Goal: Task Accomplishment & Management: Use online tool/utility

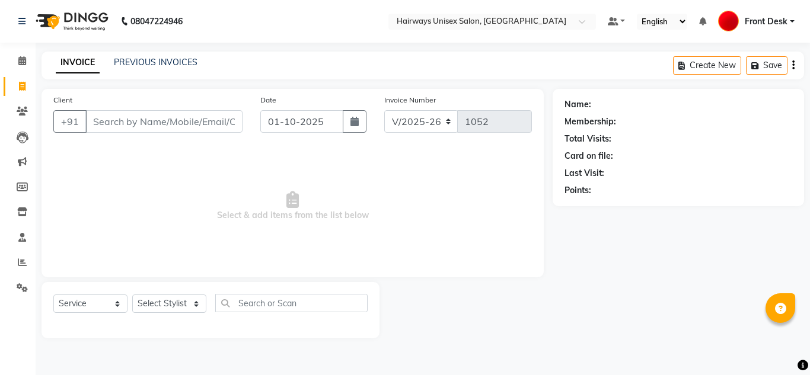
select select "786"
select select "service"
click at [136, 111] on input "Client" at bounding box center [163, 121] width 157 height 23
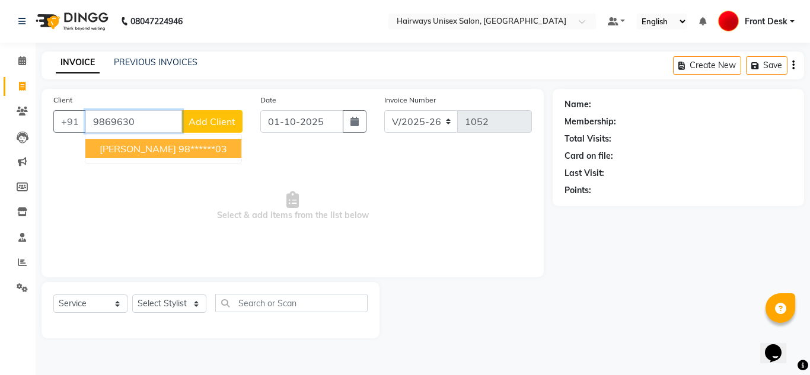
click at [178, 153] on ngb-highlight "98******03" at bounding box center [202, 149] width 49 height 12
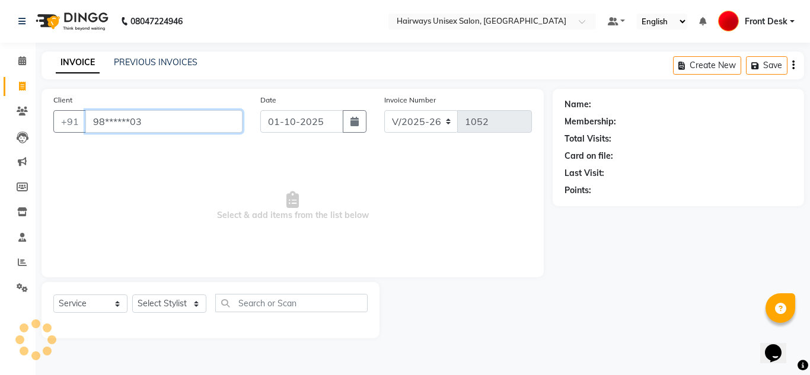
type input "98******03"
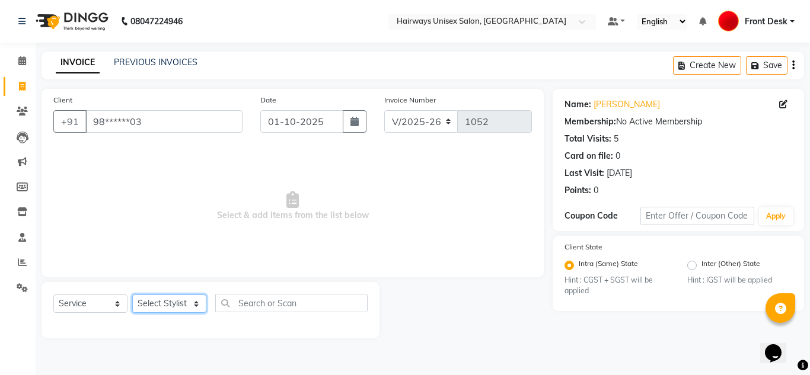
click at [164, 302] on select "Select Stylist [PERSON_NAME] ALIM [PERSON_NAME] Front Desk [PERSON_NAME] [PERSO…" at bounding box center [169, 304] width 74 height 18
select select "54462"
click at [132, 295] on select "Select Stylist [PERSON_NAME] ALIM [PERSON_NAME] Front Desk [PERSON_NAME] [PERSO…" at bounding box center [169, 304] width 74 height 18
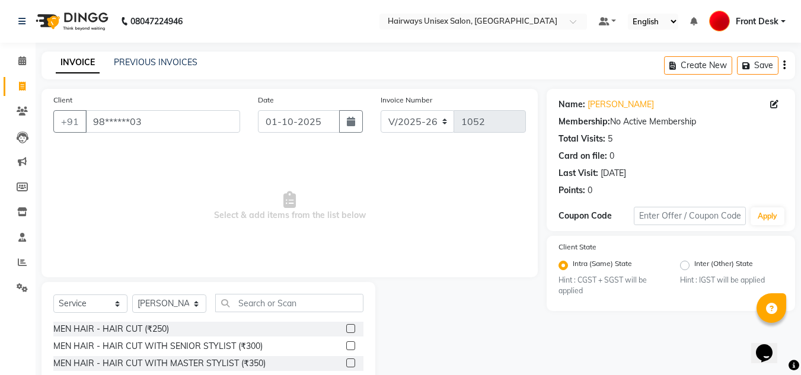
click at [346, 328] on label at bounding box center [350, 328] width 9 height 9
click at [346, 328] on input "checkbox" at bounding box center [350, 329] width 8 height 8
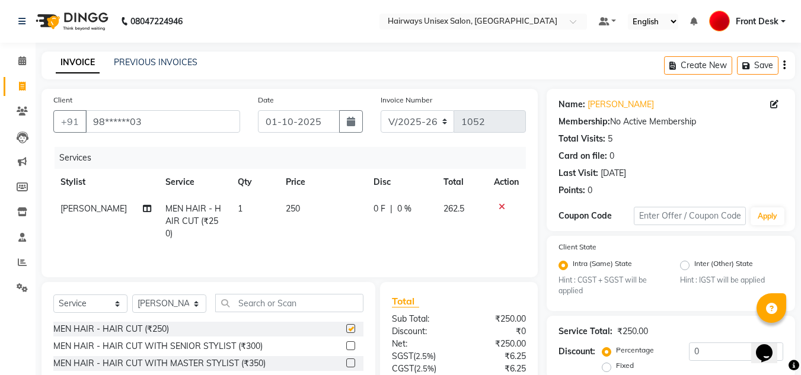
checkbox input "false"
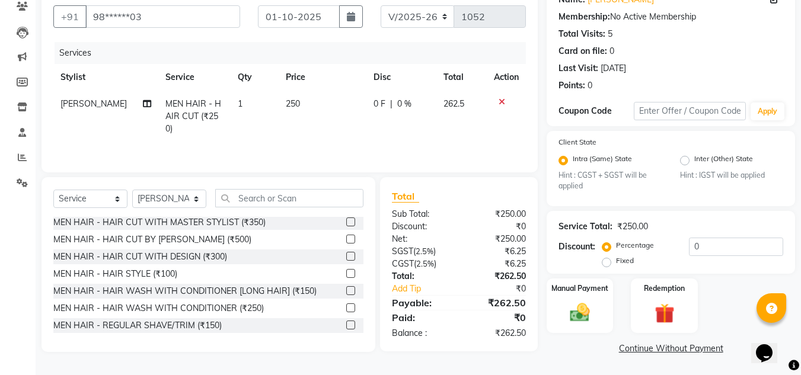
scroll to position [47, 0]
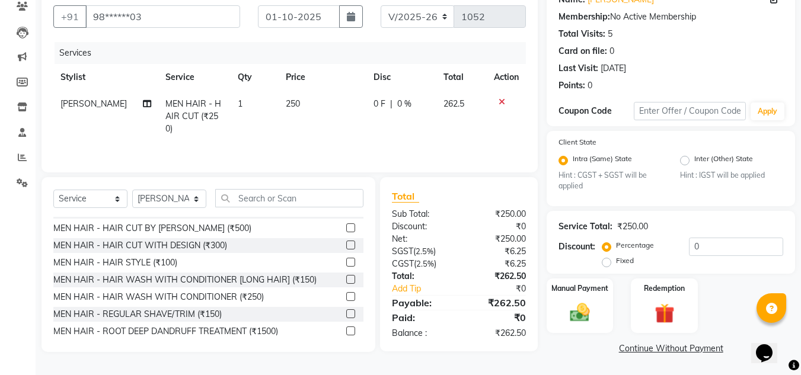
click at [337, 316] on div "MEN HAIR - REGULAR SHAVE/TRIM (₹150)" at bounding box center [208, 314] width 310 height 15
click at [346, 316] on label at bounding box center [350, 313] width 9 height 9
click at [346, 316] on input "checkbox" at bounding box center [350, 315] width 8 height 8
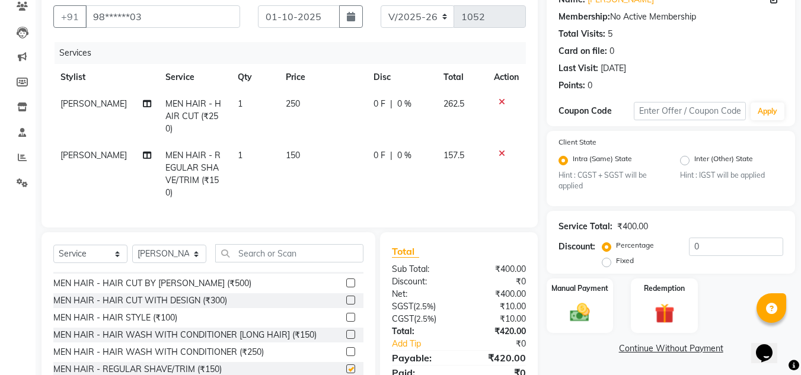
checkbox input "false"
click at [418, 21] on select "INV/25-26 V/2025-26" at bounding box center [418, 16] width 74 height 23
select select "6958"
click at [381, 5] on select "INV/25-26 V/2025-26" at bounding box center [418, 16] width 74 height 23
type input "0746"
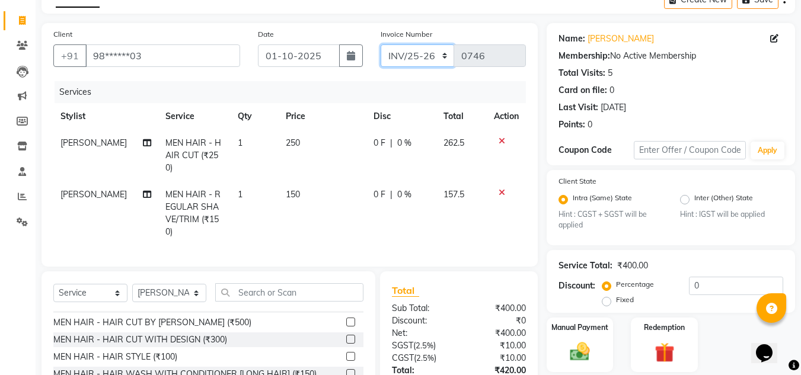
scroll to position [0, 0]
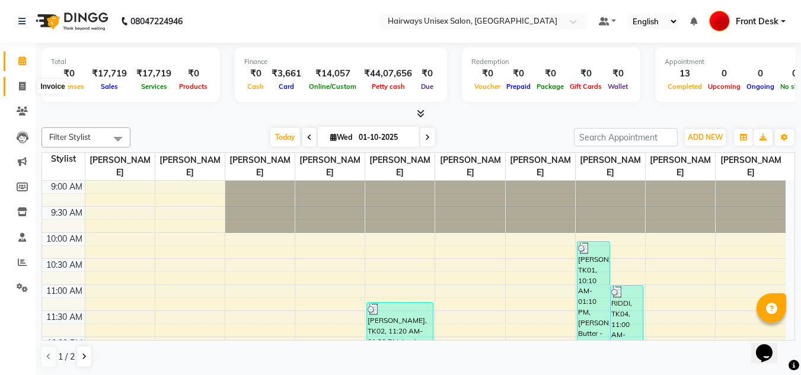
click at [23, 89] on icon at bounding box center [22, 86] width 7 height 9
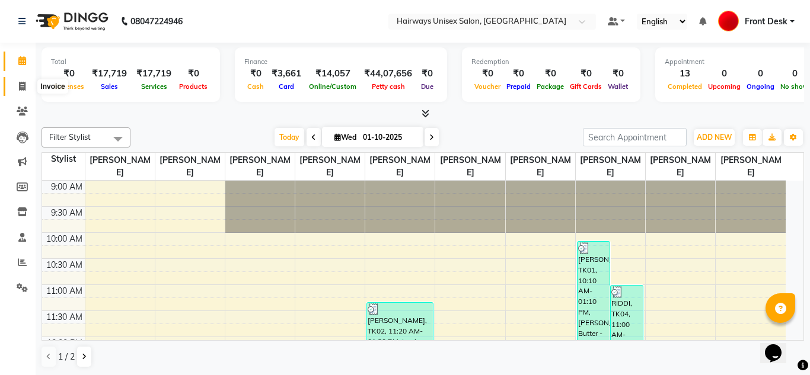
select select "786"
select select "service"
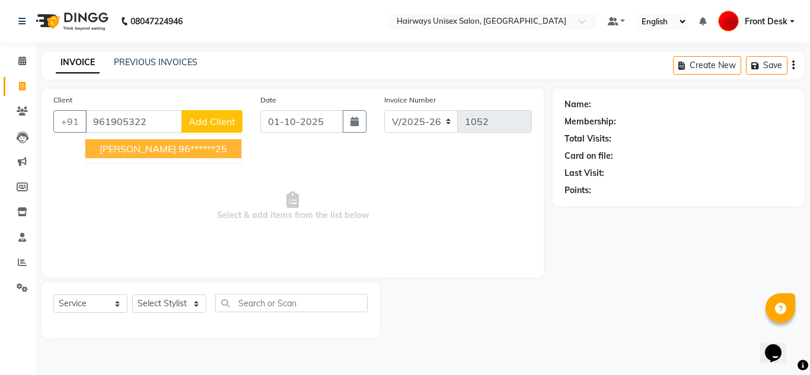
click at [189, 154] on ngb-highlight "96******25" at bounding box center [202, 149] width 49 height 12
type input "96******25"
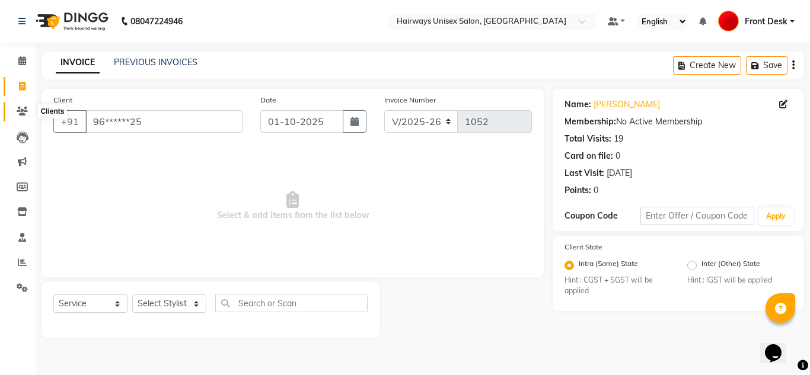
click at [24, 109] on icon at bounding box center [22, 111] width 11 height 9
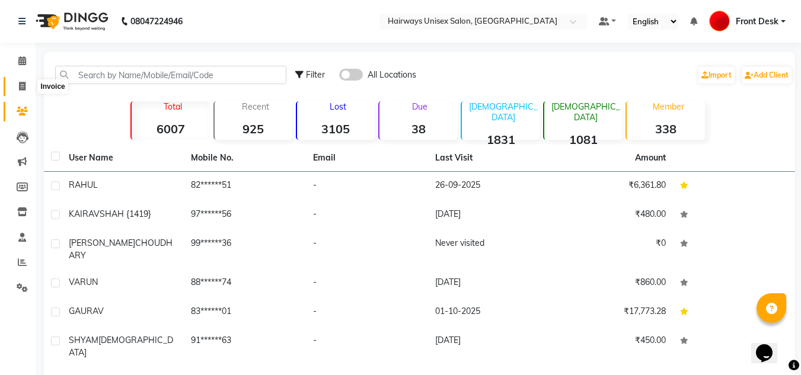
click at [24, 91] on span at bounding box center [22, 87] width 21 height 14
select select "786"
select select "service"
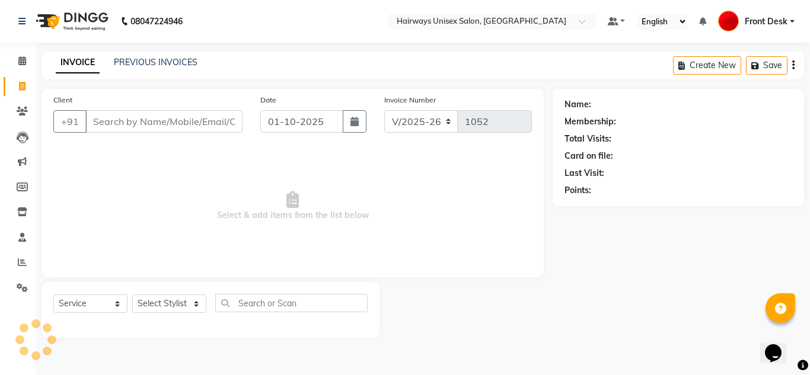
click at [115, 120] on input "Client" at bounding box center [163, 121] width 157 height 23
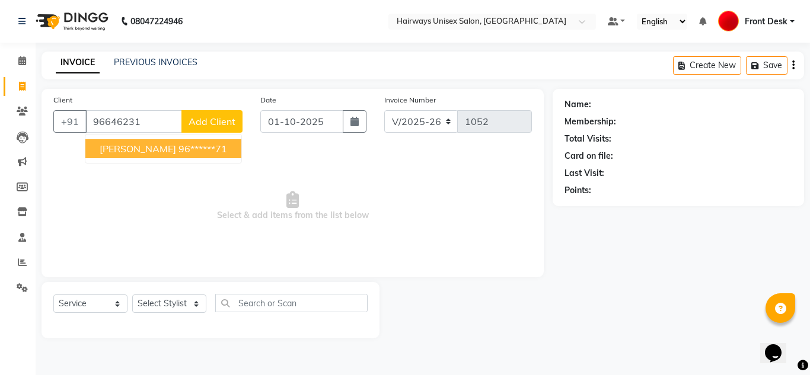
click at [136, 149] on span "NATASHA LOHIA" at bounding box center [138, 149] width 76 height 12
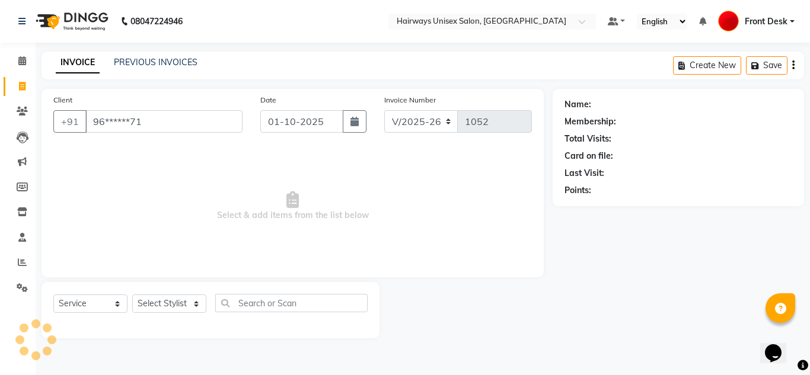
type input "96******71"
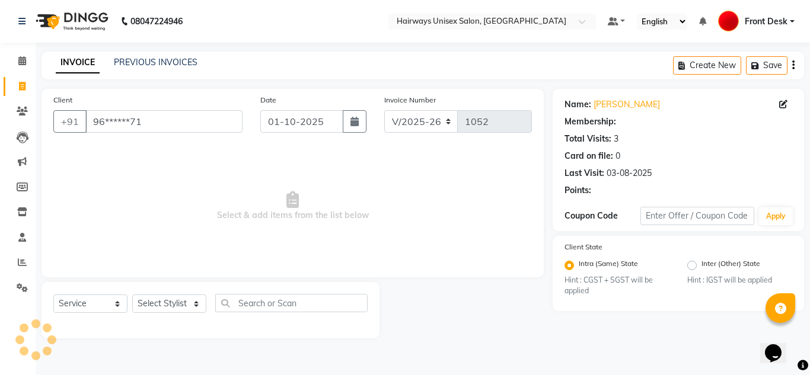
select select "1: Object"
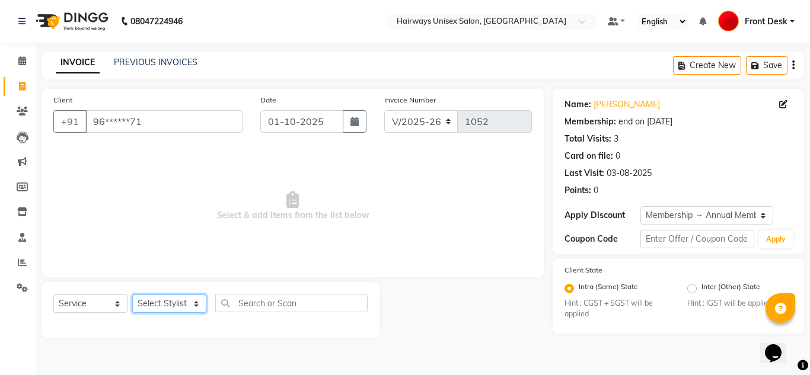
click at [179, 303] on select "Select Stylist [PERSON_NAME] ALIM [PERSON_NAME] Front Desk [PERSON_NAME] [PERSO…" at bounding box center [169, 304] width 74 height 18
